Goal: Find specific page/section: Find specific page/section

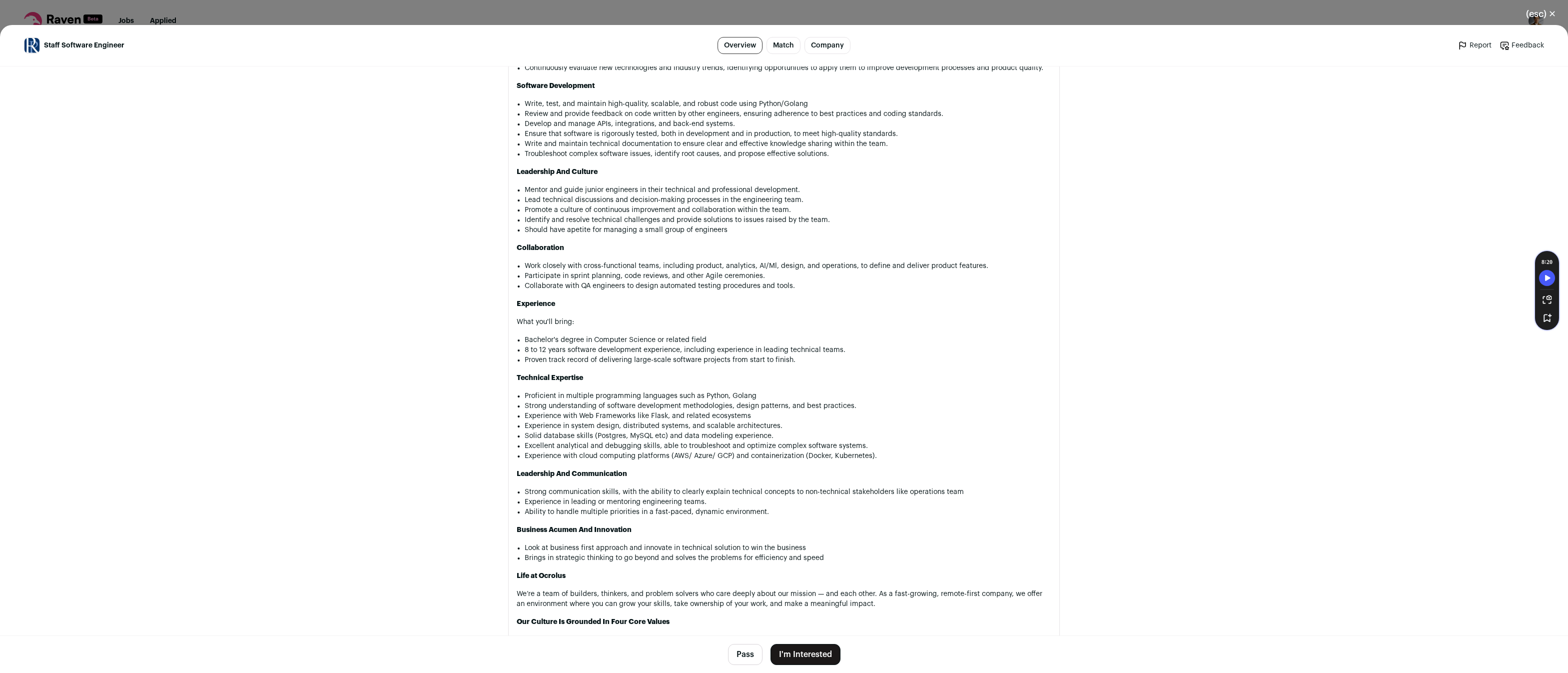
scroll to position [998, 0]
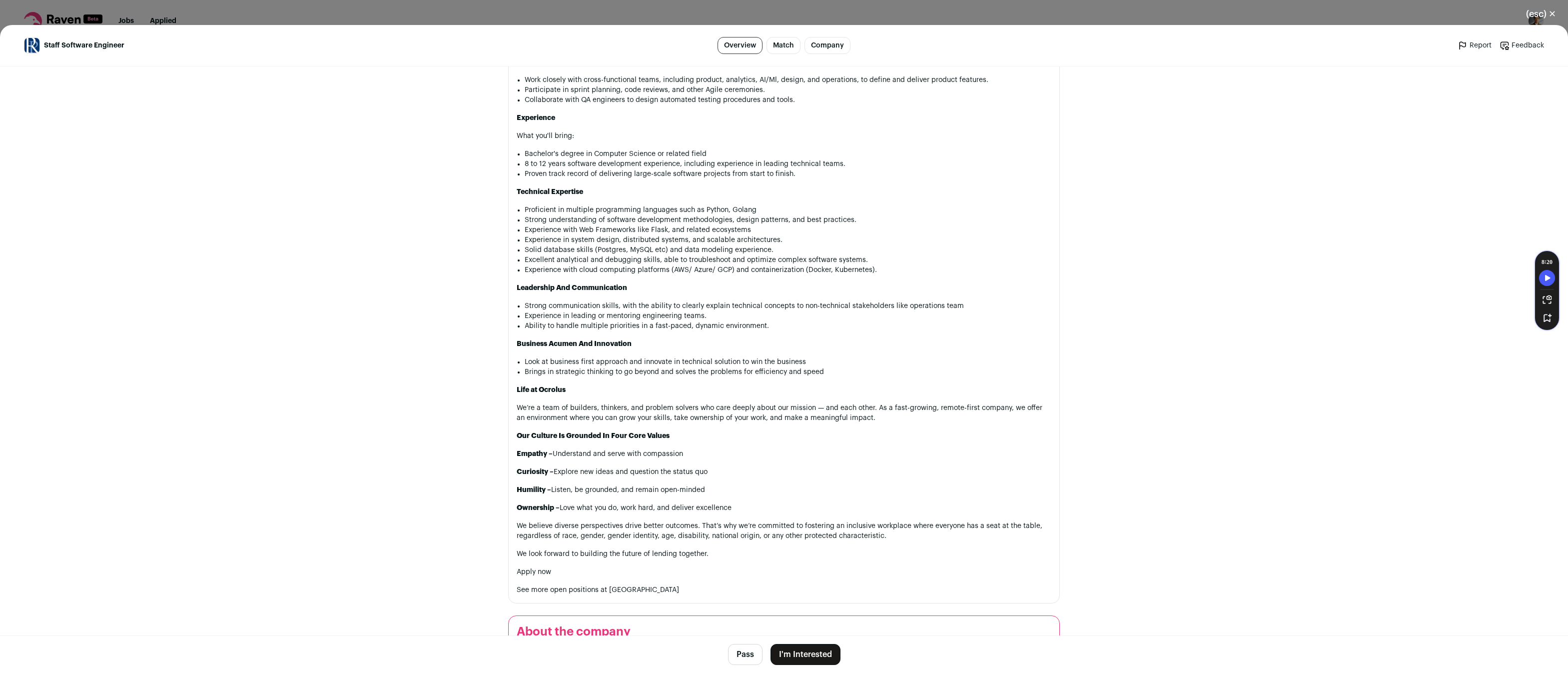
scroll to position [1119, 0]
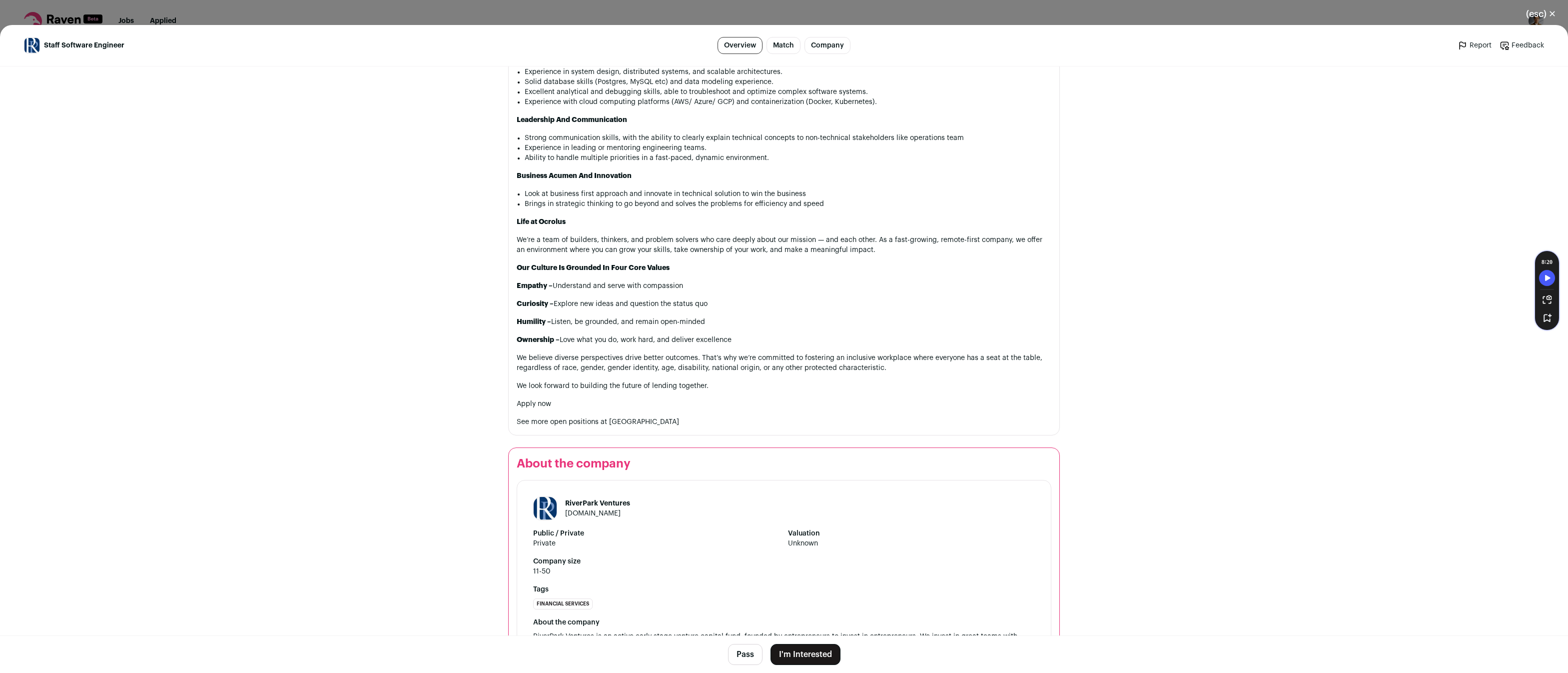
click at [777, 496] on header "RiverPark Ventures riverparkvc.com" at bounding box center [784, 508] width 502 height 24
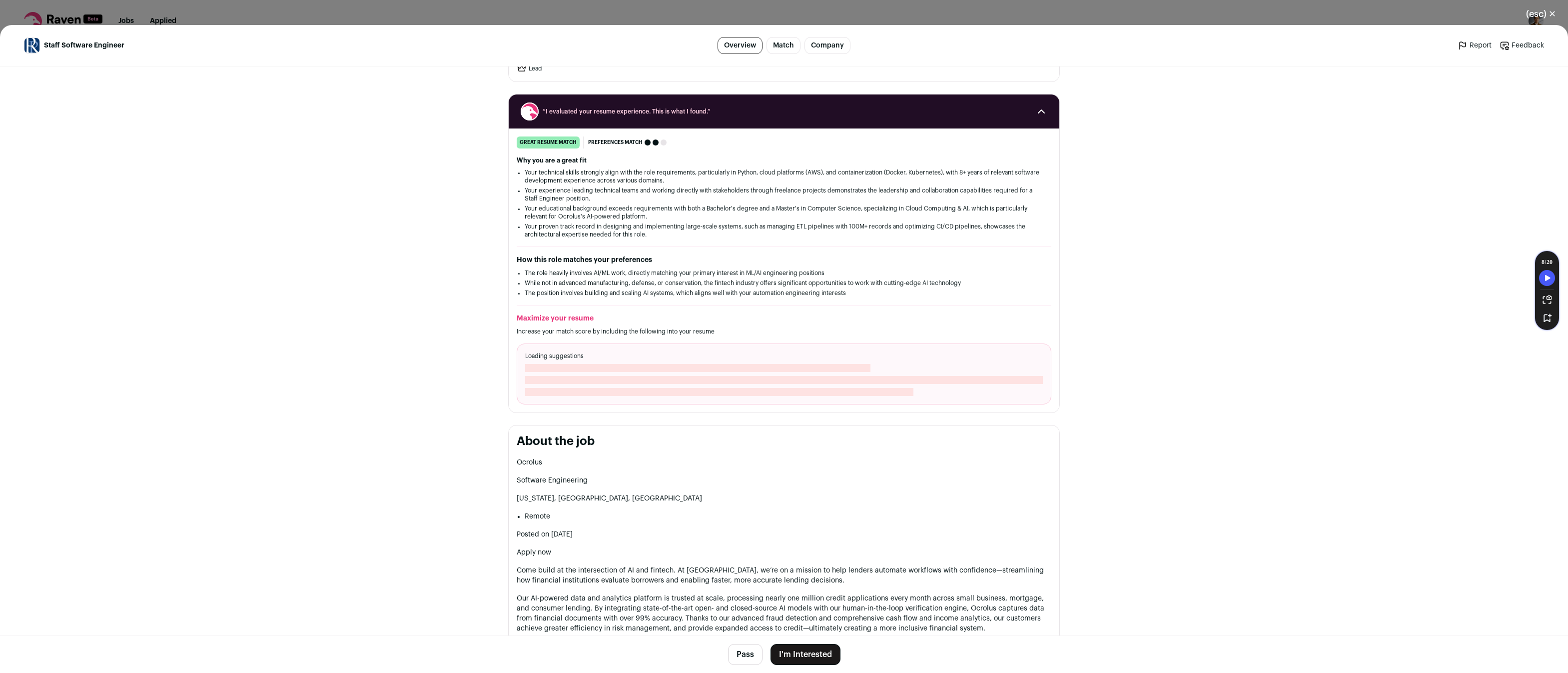
scroll to position [0, 0]
